Goal: Use online tool/utility: Use online tool/utility

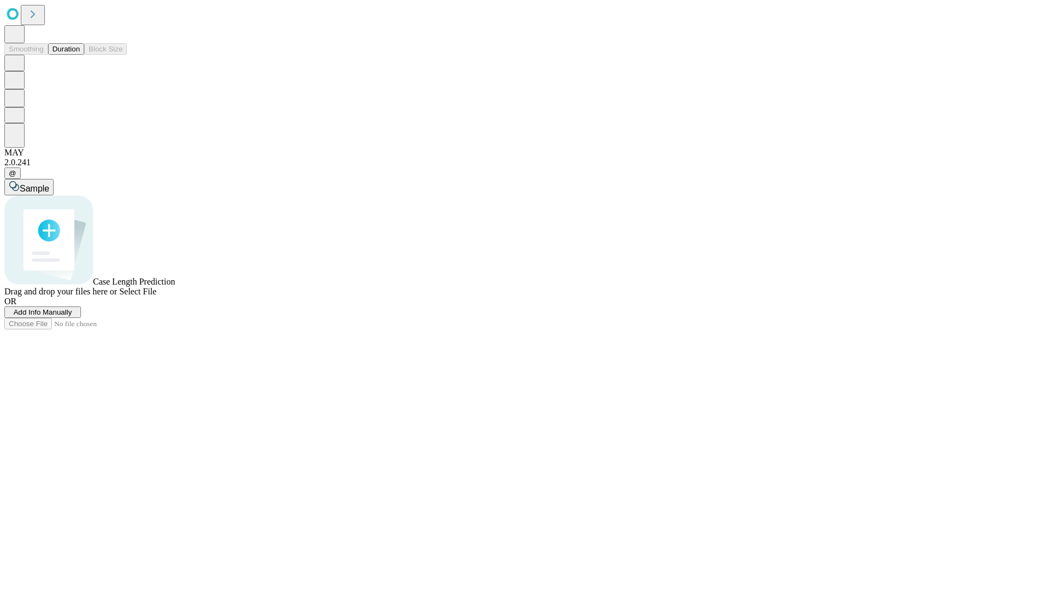
click at [80, 55] on button "Duration" at bounding box center [66, 48] width 36 height 11
click at [156, 296] on span "Select File" at bounding box center [137, 291] width 37 height 9
